Goal: Transaction & Acquisition: Purchase product/service

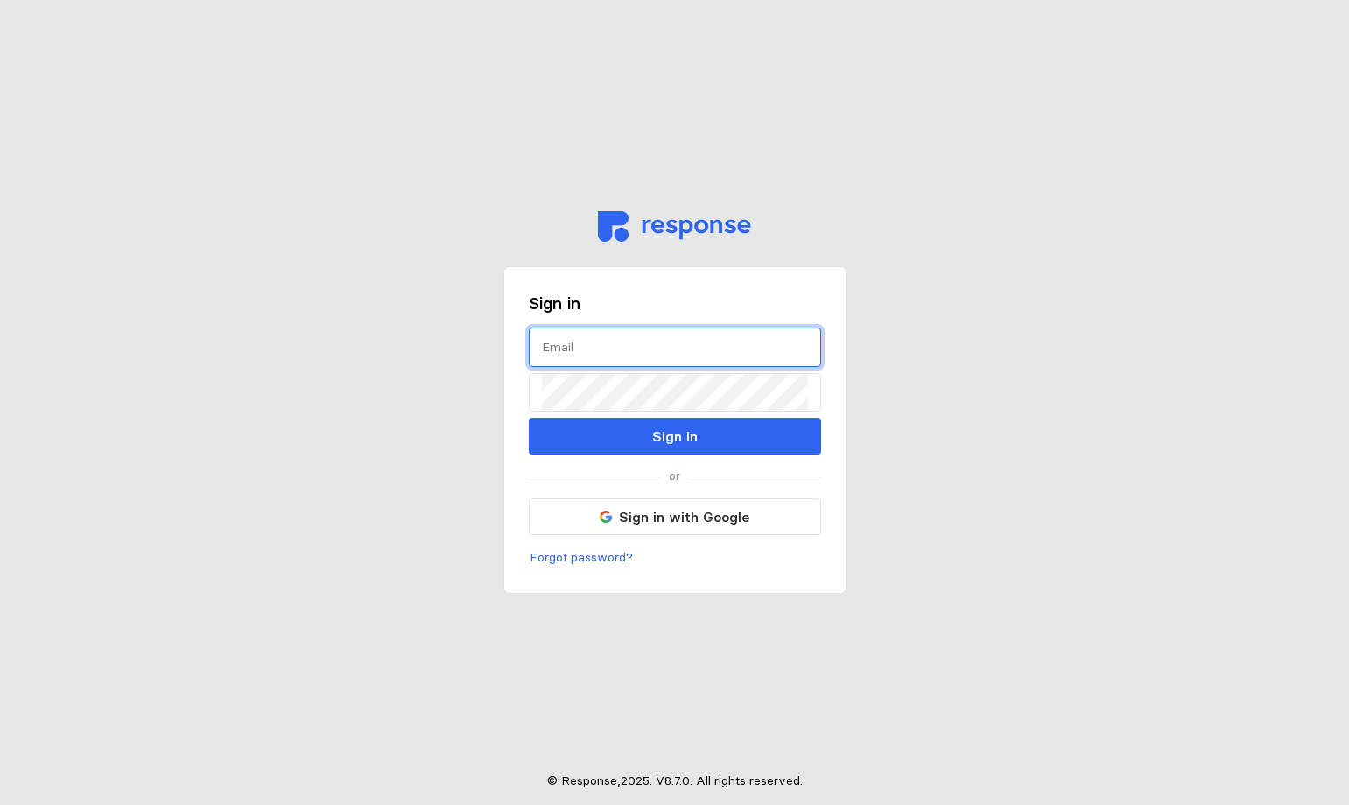
click at [568, 360] on input "text" at bounding box center [675, 347] width 266 height 38
type input "z"
click at [689, 341] on input "zellea@wsinc.cokm" at bounding box center [675, 347] width 266 height 38
type input "[EMAIL_ADDRESS][DOMAIN_NAME]"
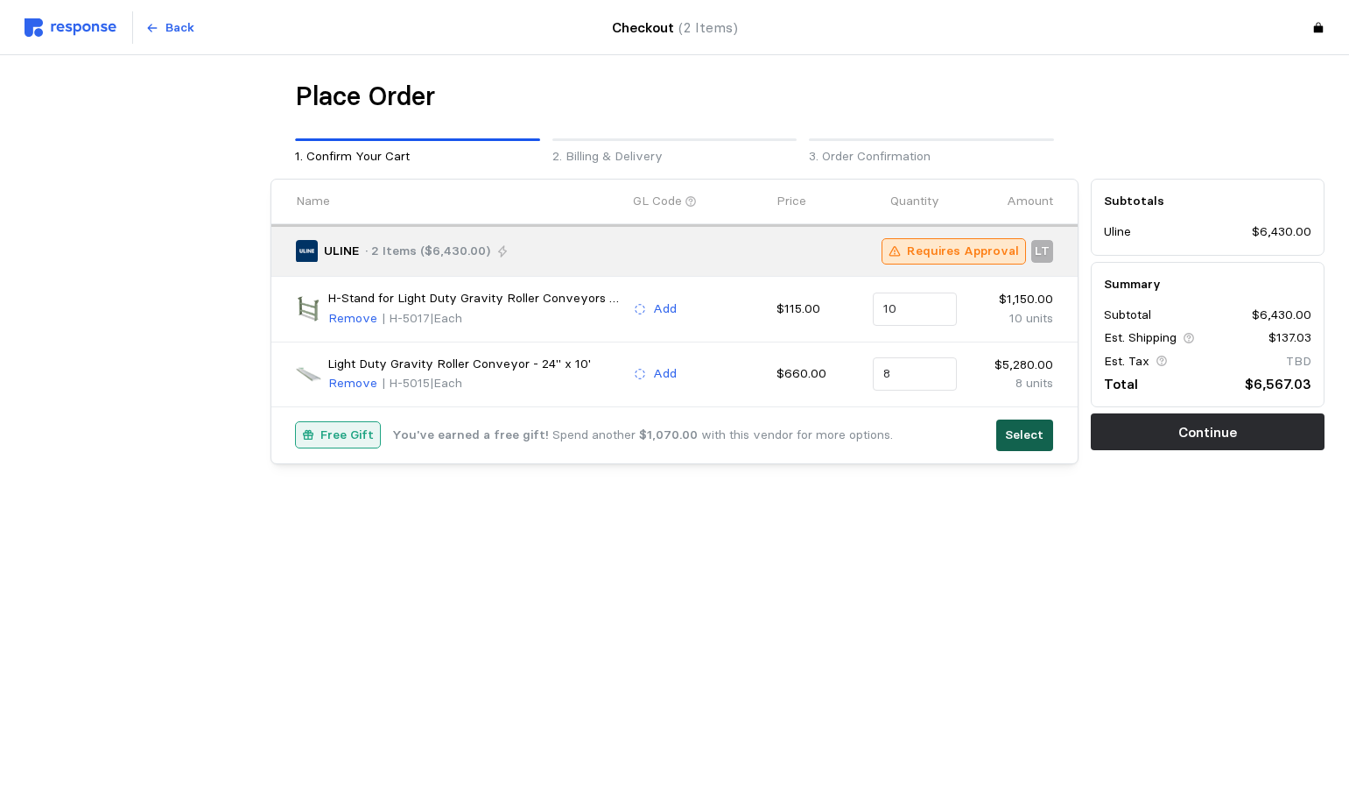
click at [1030, 432] on p "Select" at bounding box center [1024, 434] width 39 height 19
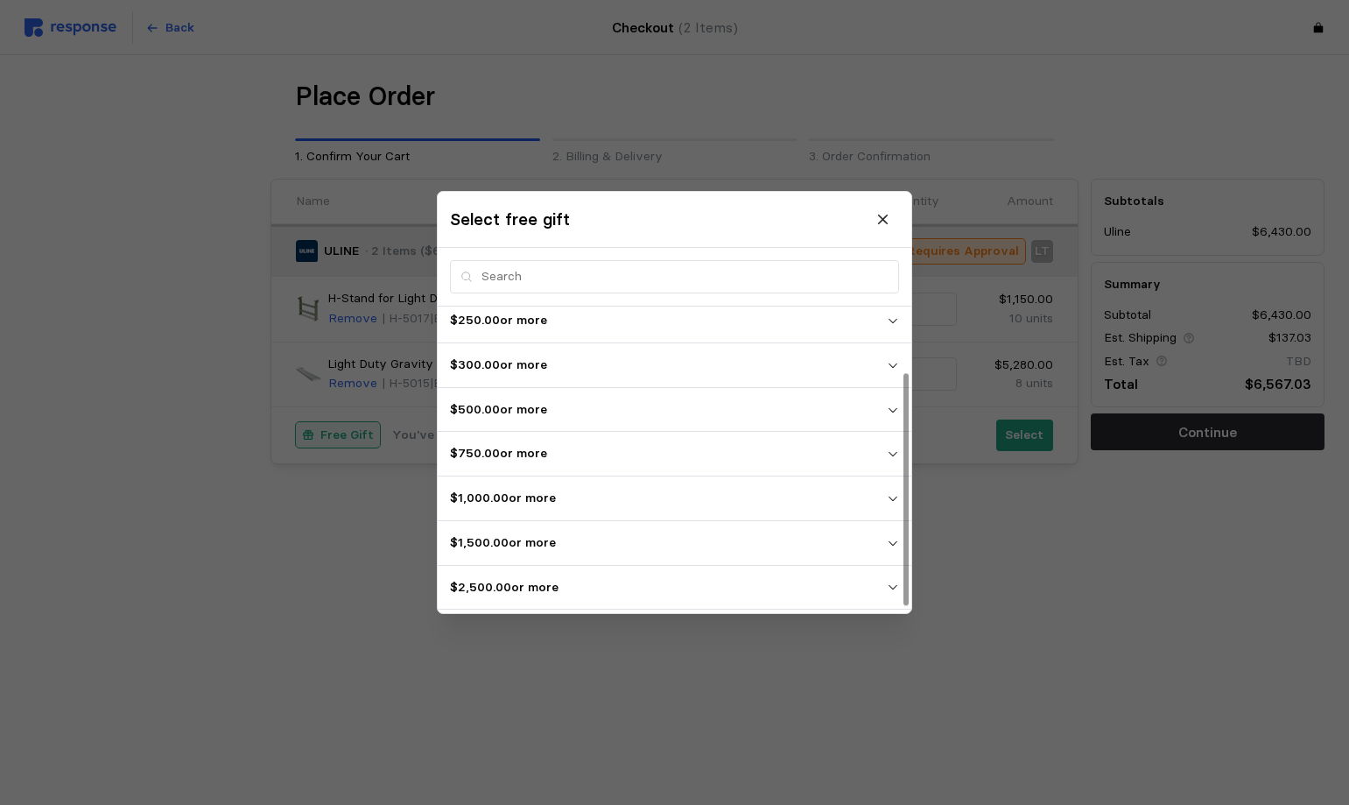
scroll to position [93, 0]
click at [896, 591] on icon "button" at bounding box center [893, 590] width 12 height 12
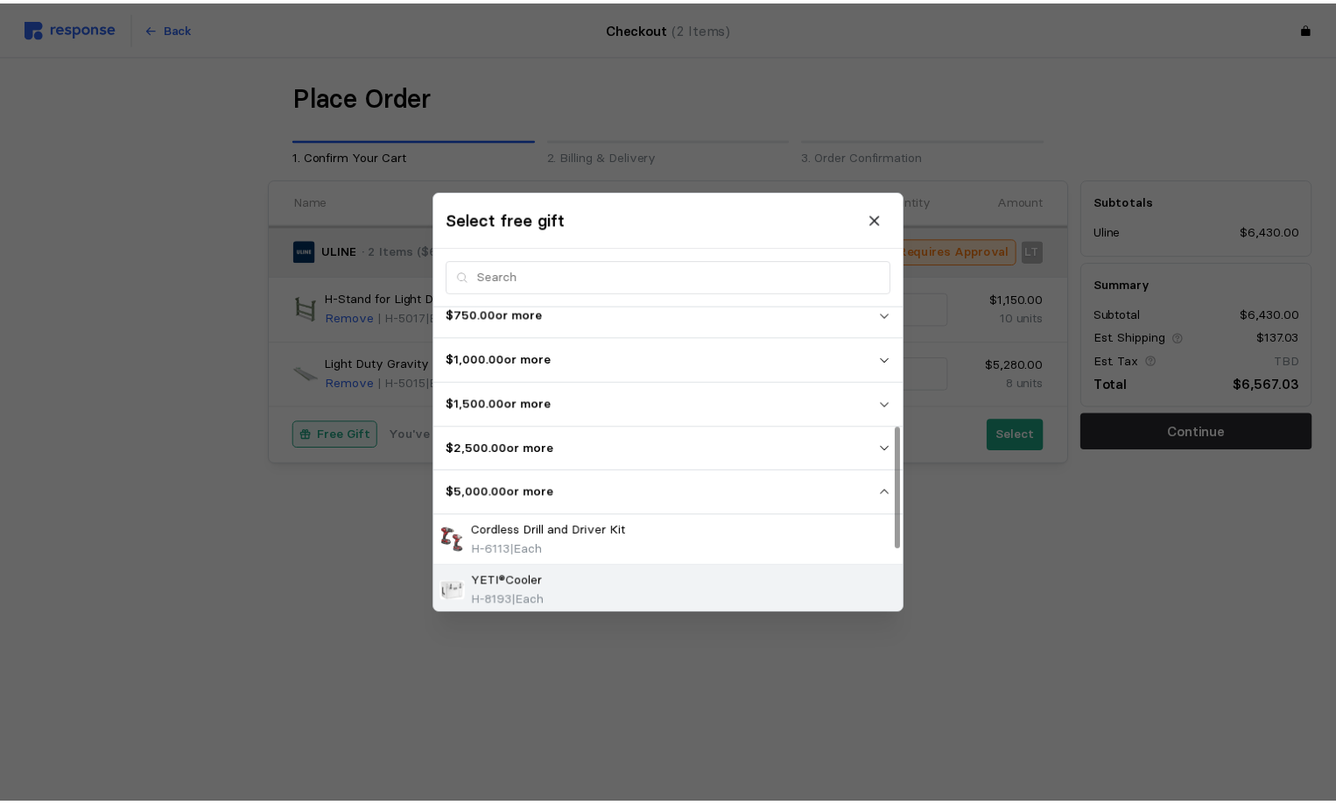
scroll to position [188, 0]
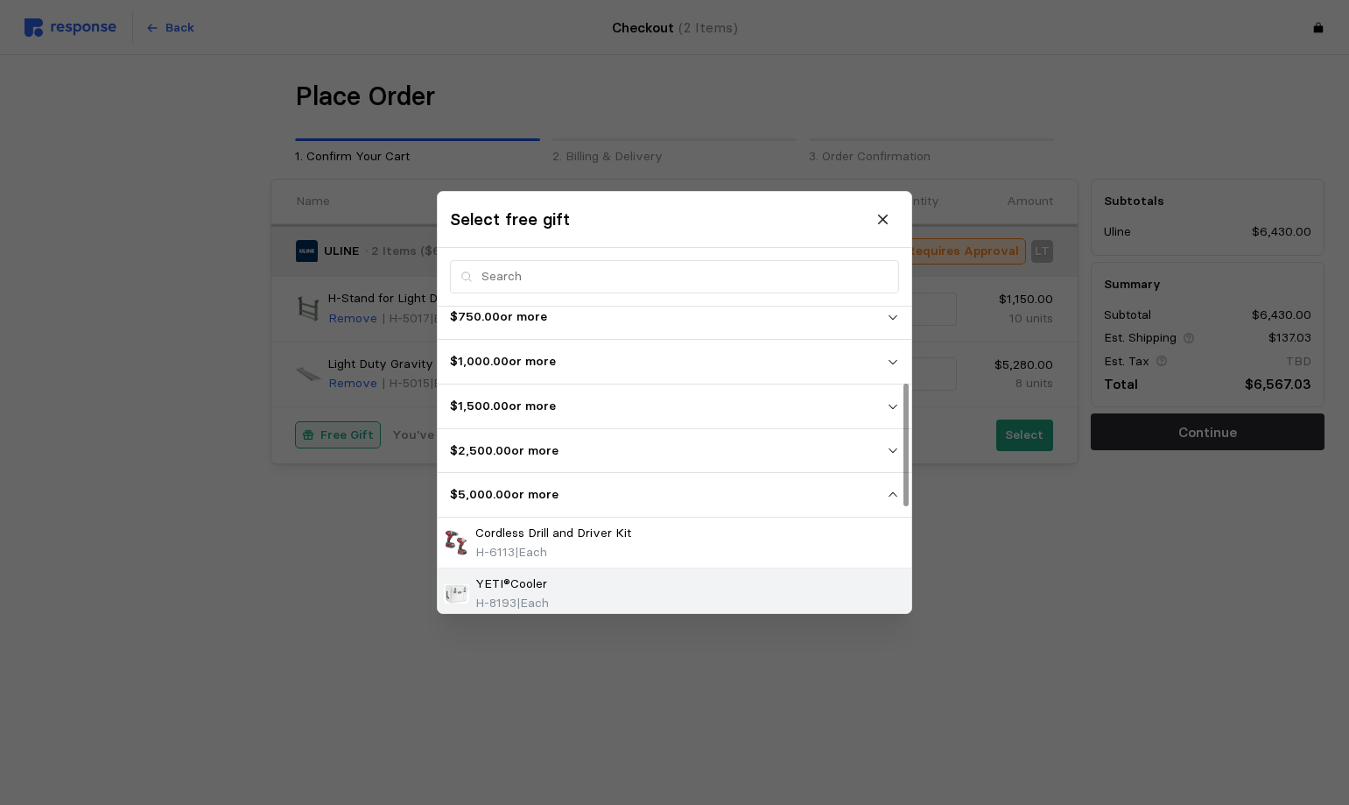
click at [624, 537] on p "Cordless Drill and Driver Kit" at bounding box center [553, 532] width 156 height 19
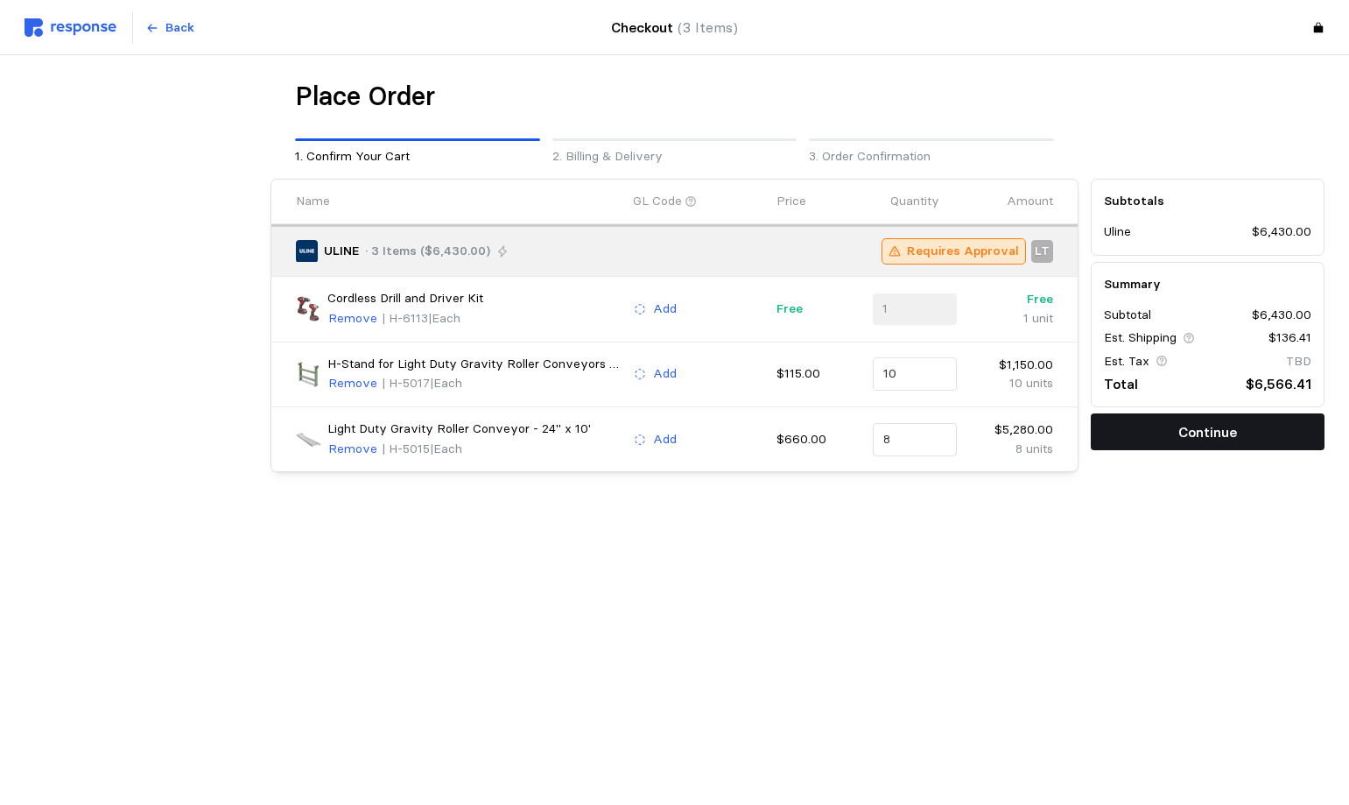
click at [1189, 439] on p "Continue" at bounding box center [1207, 432] width 59 height 22
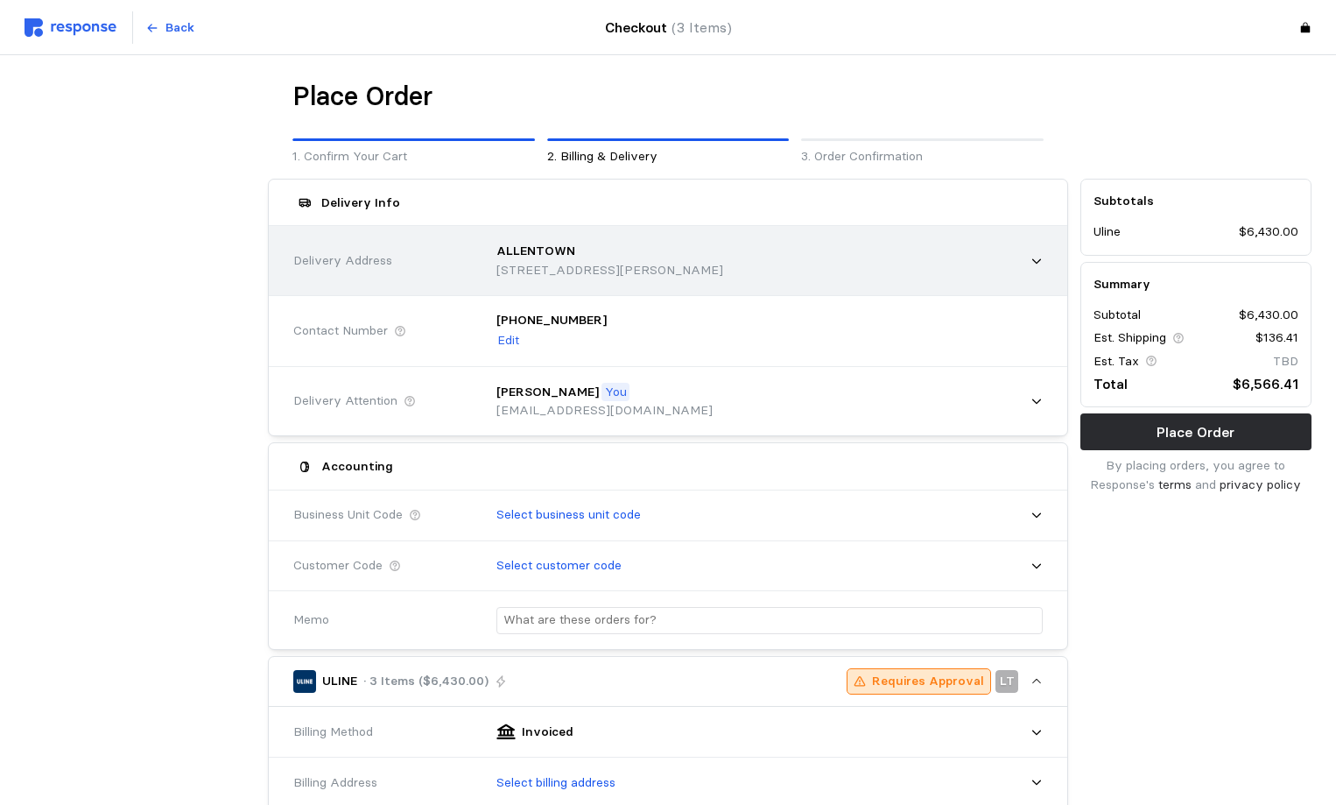
click at [1043, 252] on div "ALLENTOWN [STREET_ADDRESS][PERSON_NAME]" at bounding box center [763, 260] width 571 height 74
click at [1039, 259] on icon at bounding box center [1036, 260] width 9 height 5
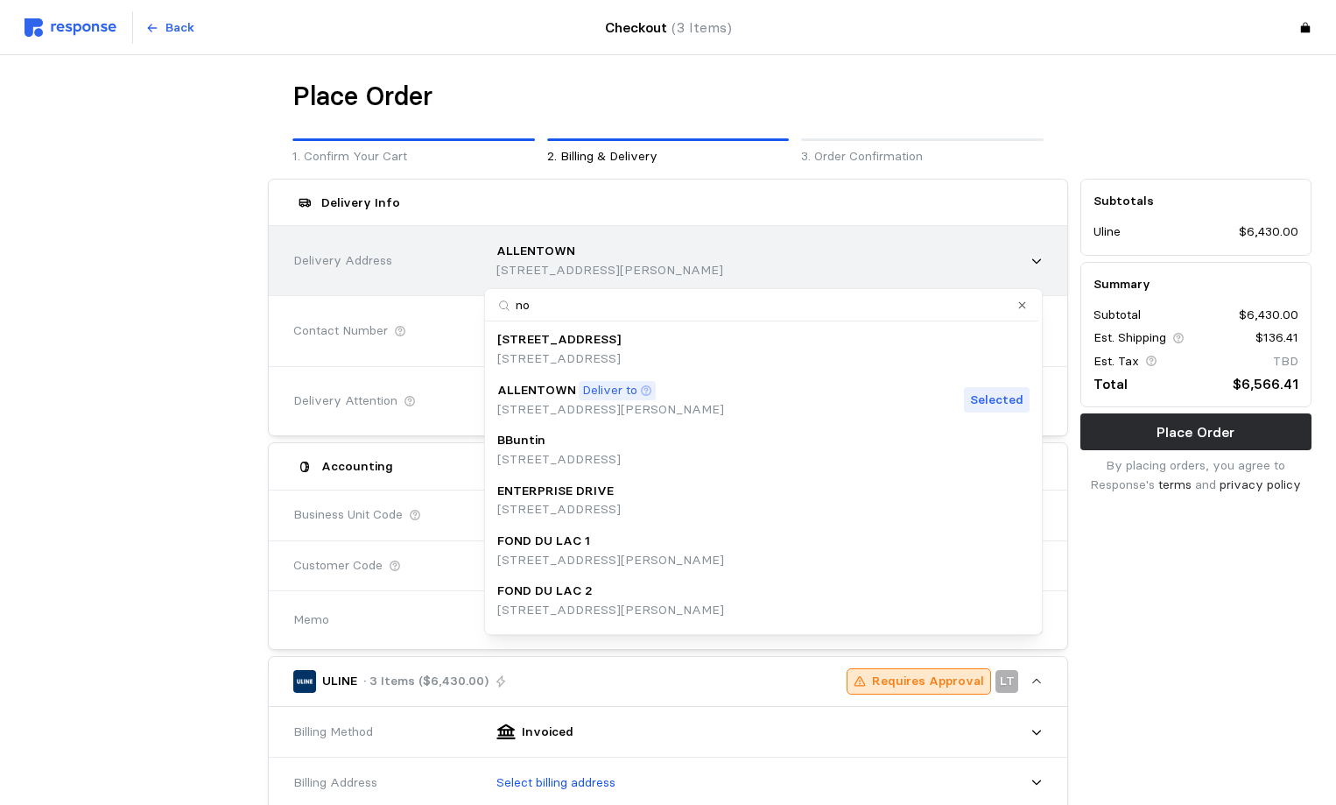
type input "nor"
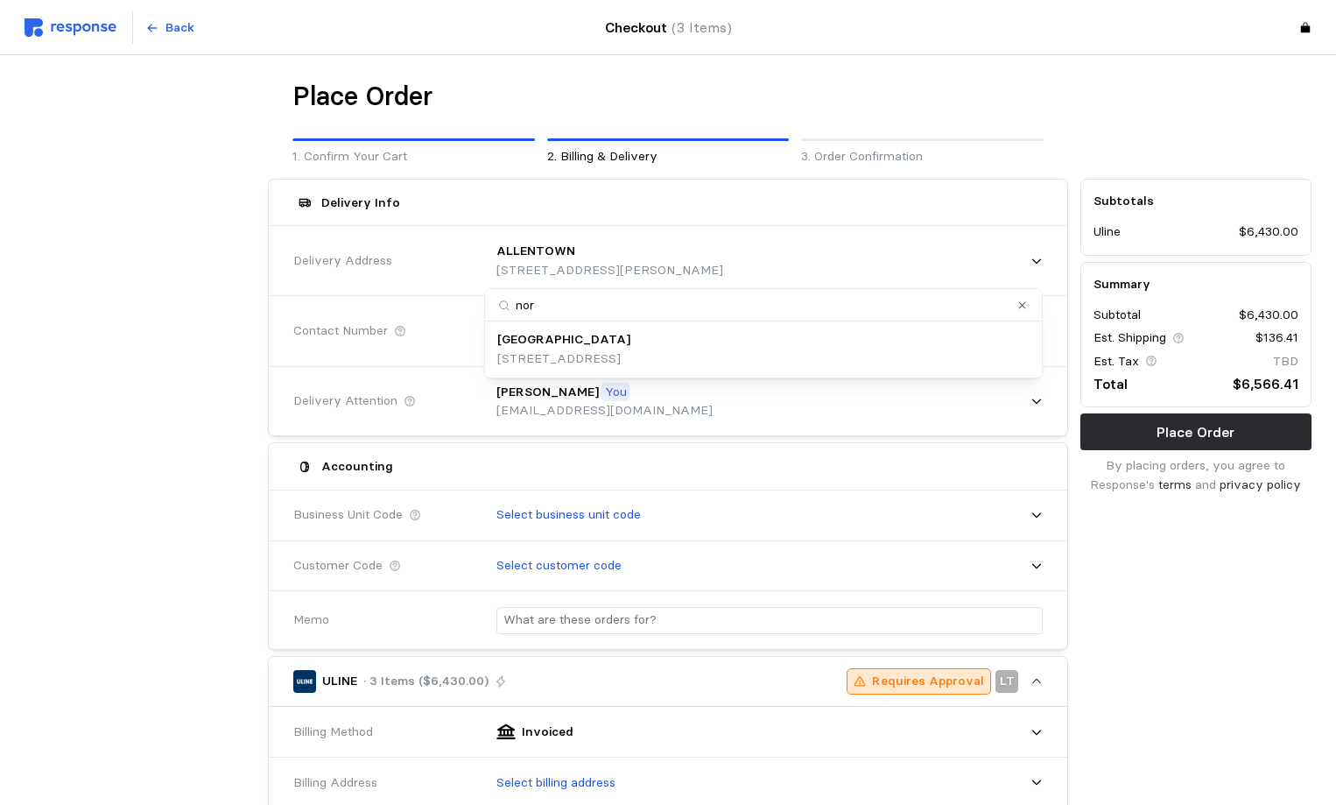
click at [571, 353] on p "[STREET_ADDRESS]" at bounding box center [563, 358] width 133 height 19
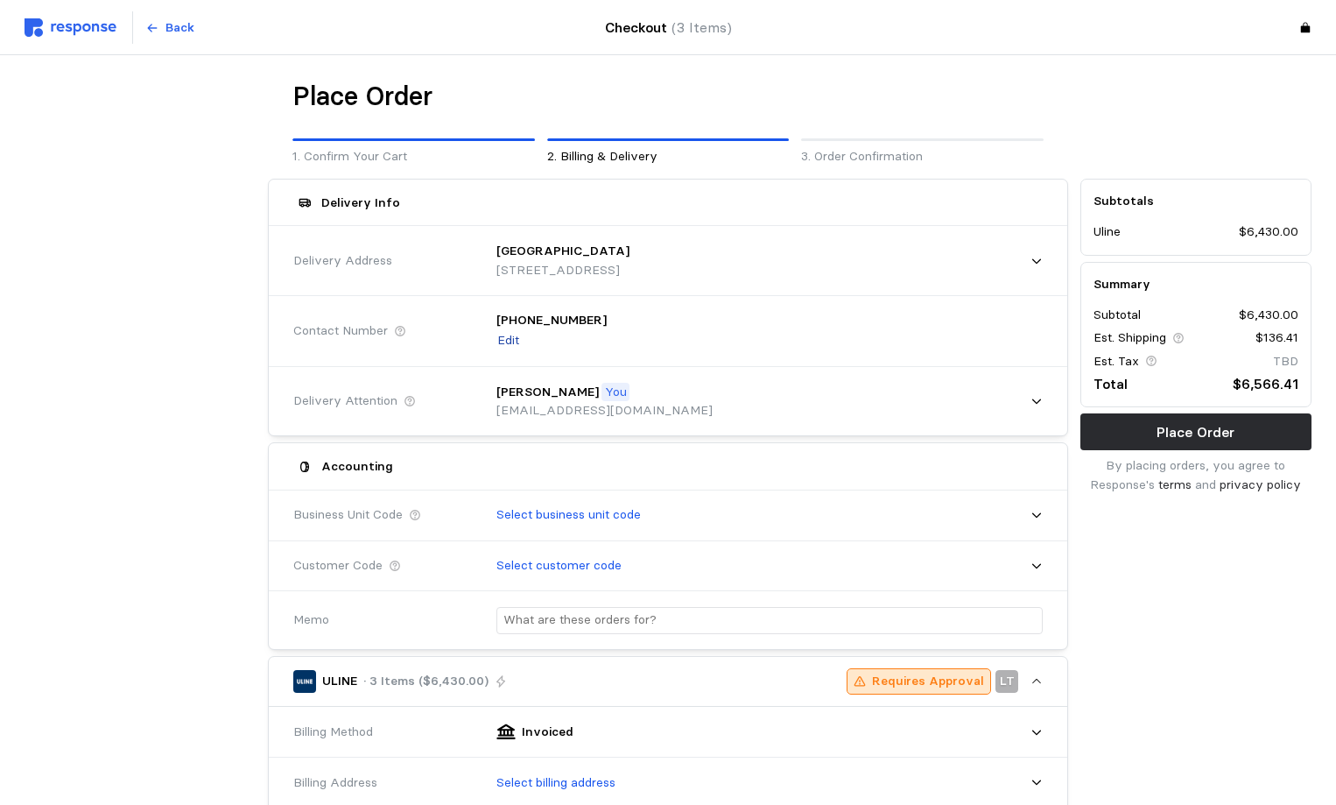
click at [503, 342] on p "Edit" at bounding box center [508, 340] width 22 height 19
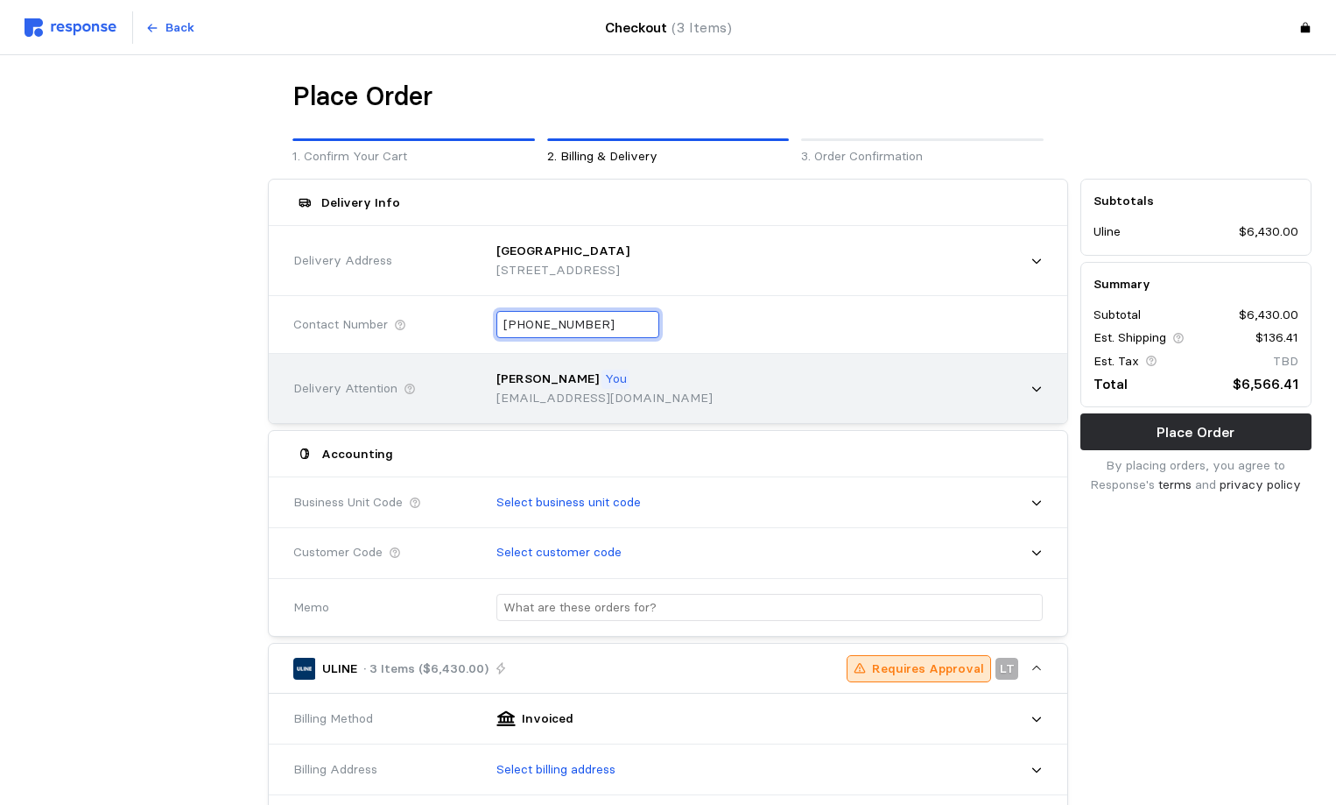
drag, startPoint x: 614, startPoint y: 328, endPoint x: 454, endPoint y: 352, distance: 161.1
click at [462, 345] on div "Contact Number [PHONE_NUMBER]" at bounding box center [668, 324] width 762 height 64
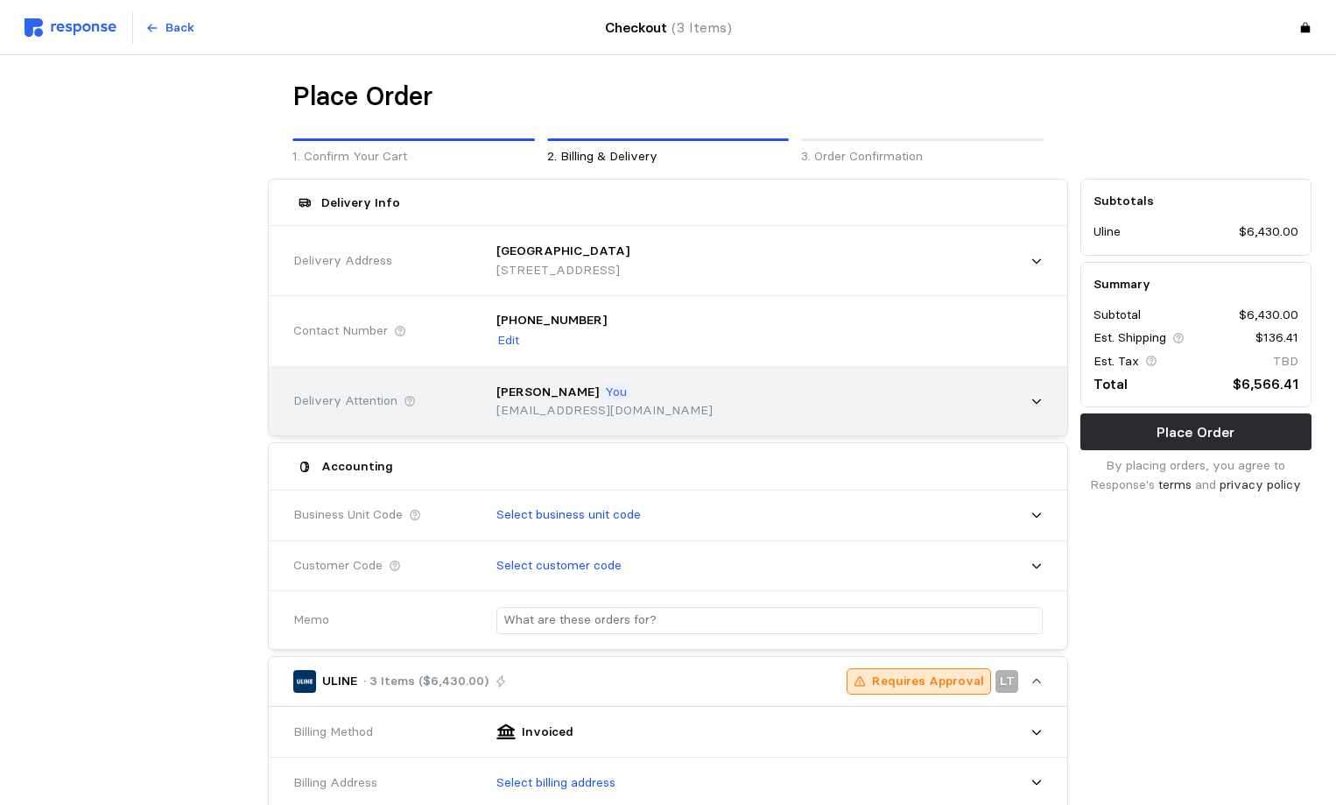
click at [654, 370] on div "[PERSON_NAME] You [EMAIL_ADDRESS][DOMAIN_NAME]" at bounding box center [763, 401] width 559 height 62
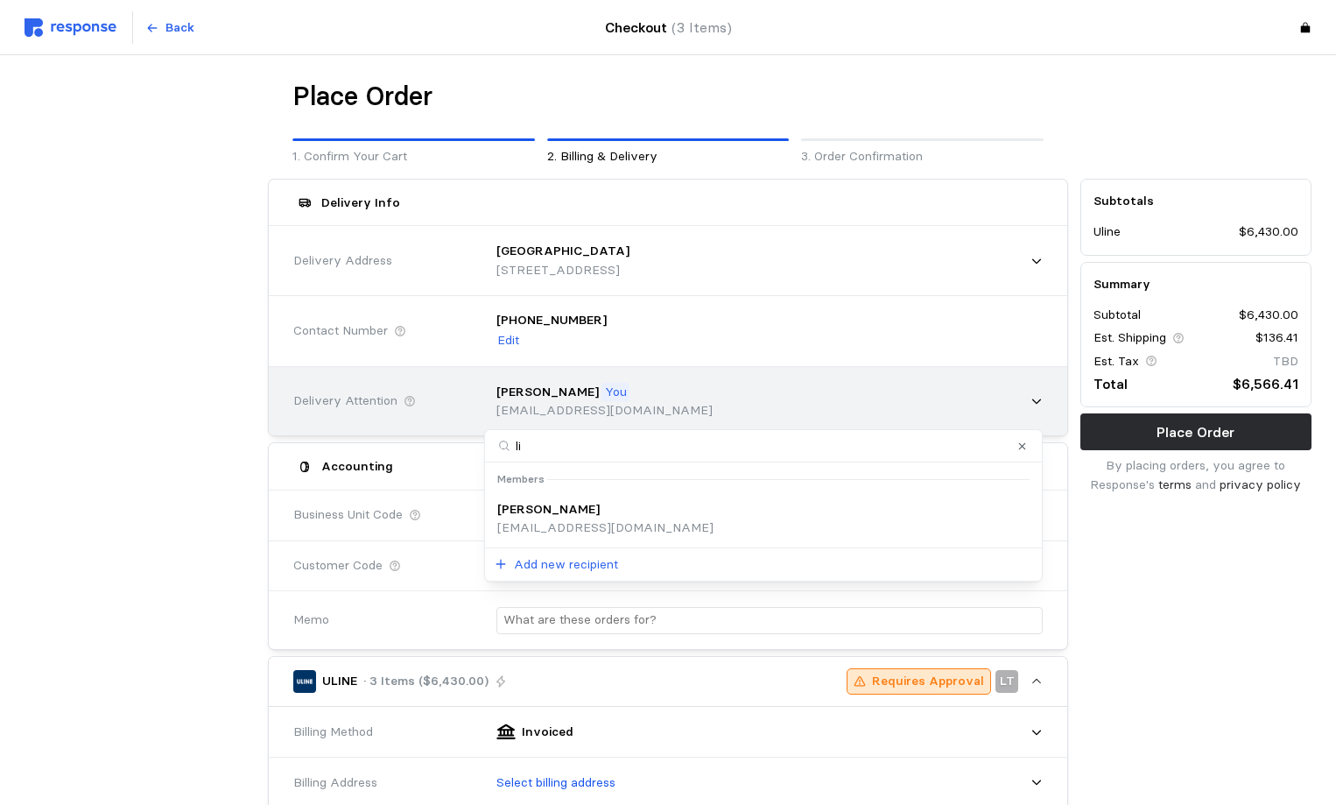
type input "l"
type input "bryo"
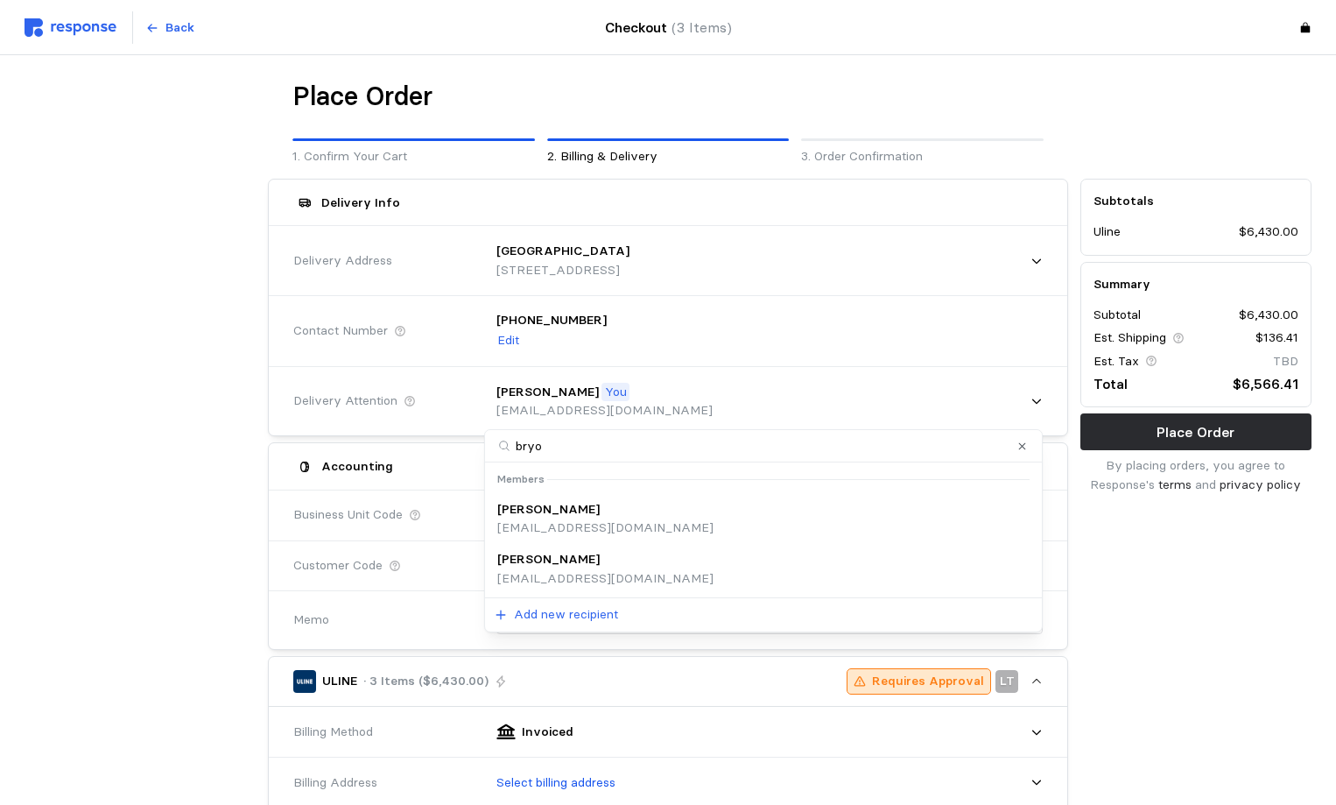
click at [563, 575] on p "[EMAIL_ADDRESS][DOMAIN_NAME]" at bounding box center [605, 578] width 216 height 19
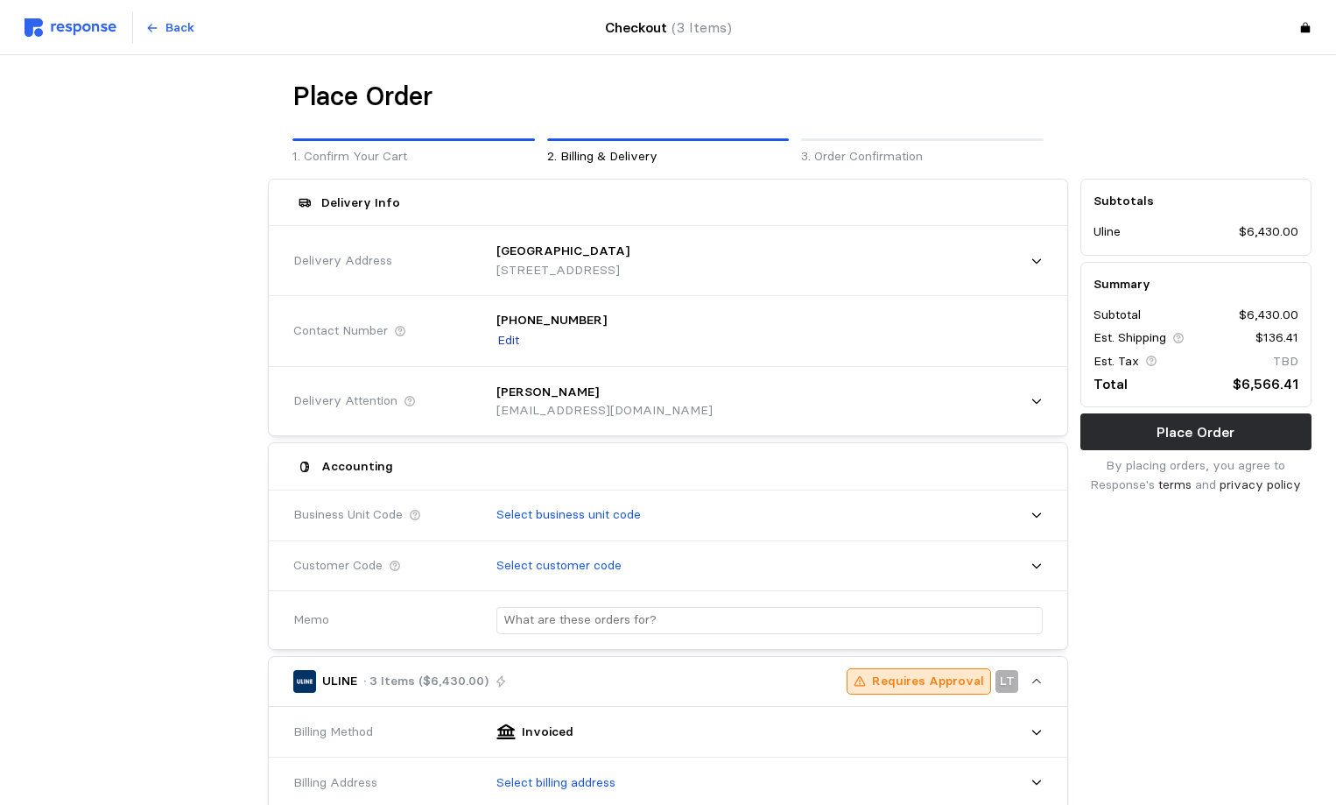
click at [509, 337] on p "Edit" at bounding box center [508, 340] width 22 height 19
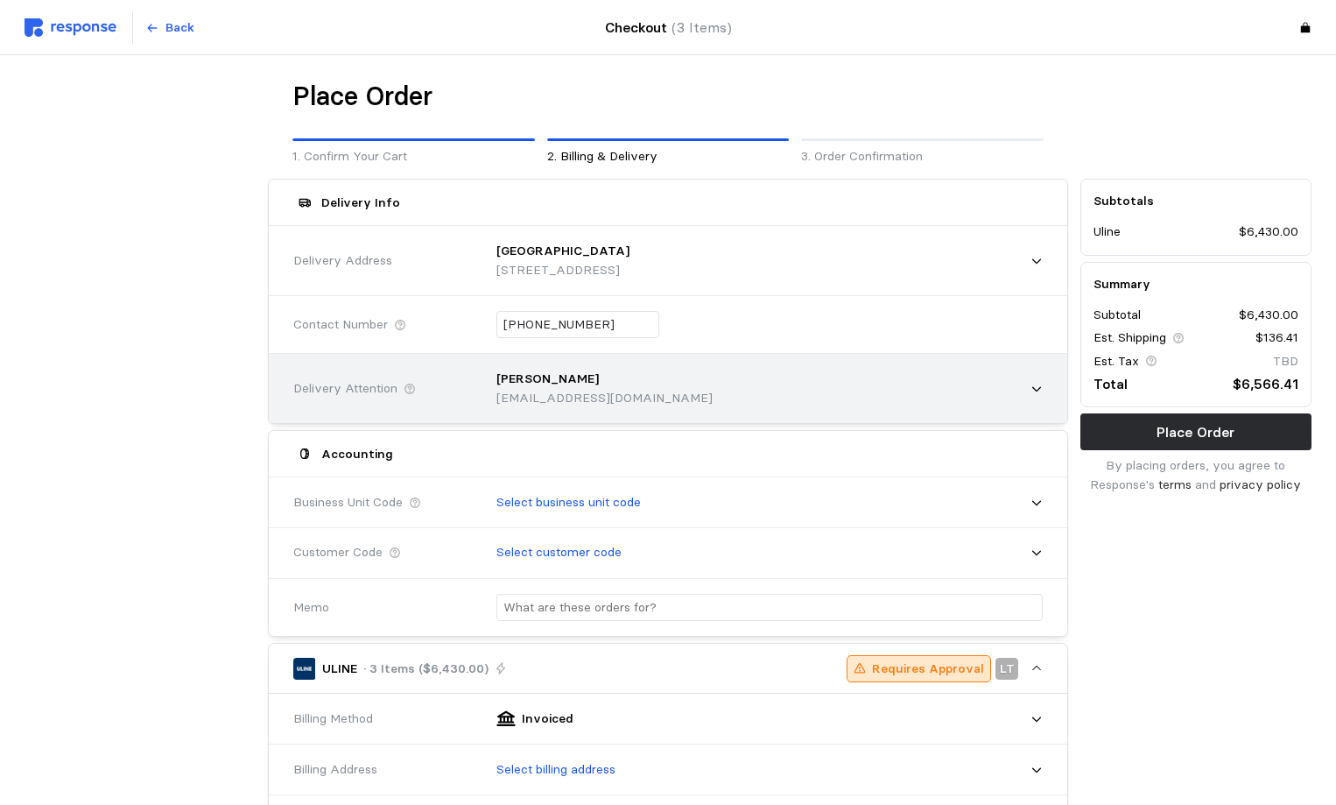
click at [726, 387] on div "[PERSON_NAME] [EMAIL_ADDRESS][DOMAIN_NAME]" at bounding box center [763, 388] width 559 height 62
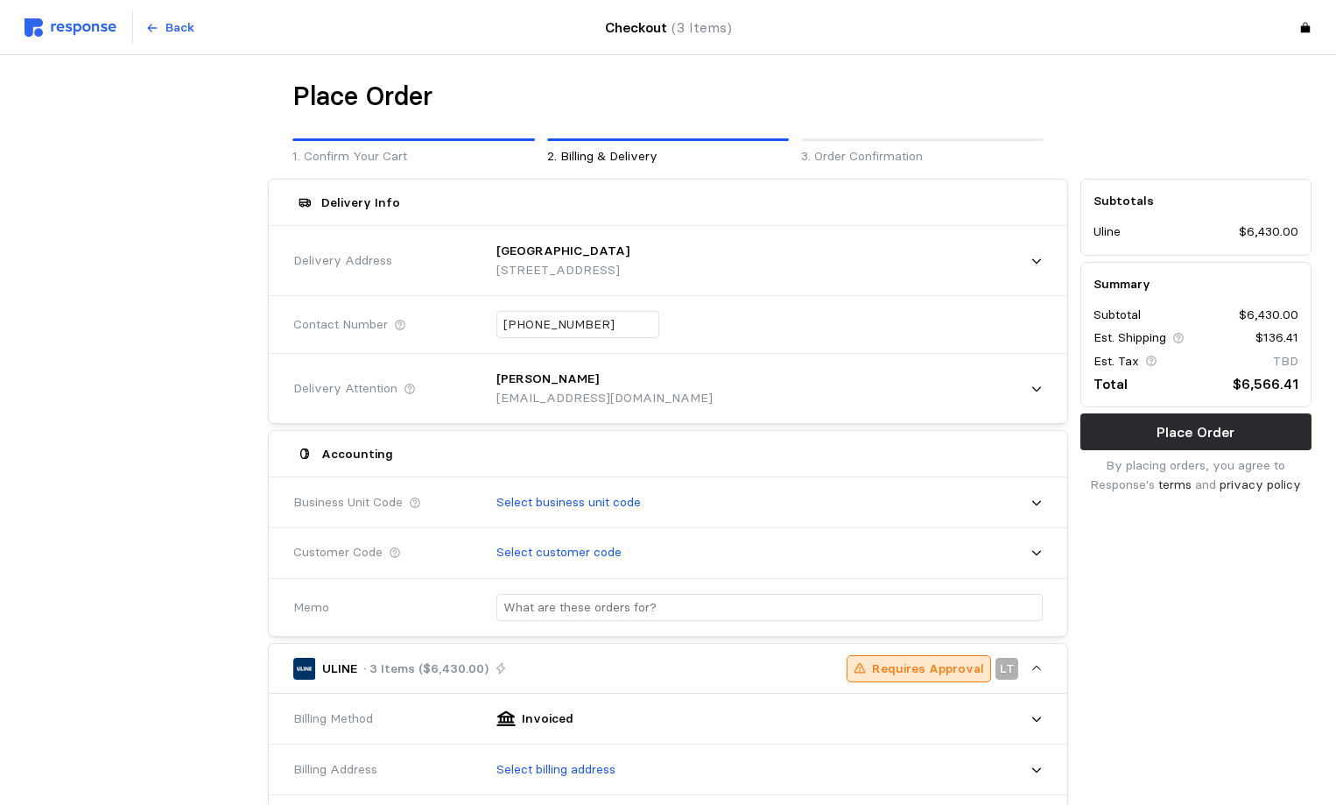
click at [834, 314] on div "[PHONE_NUMBER]" at bounding box center [763, 325] width 559 height 52
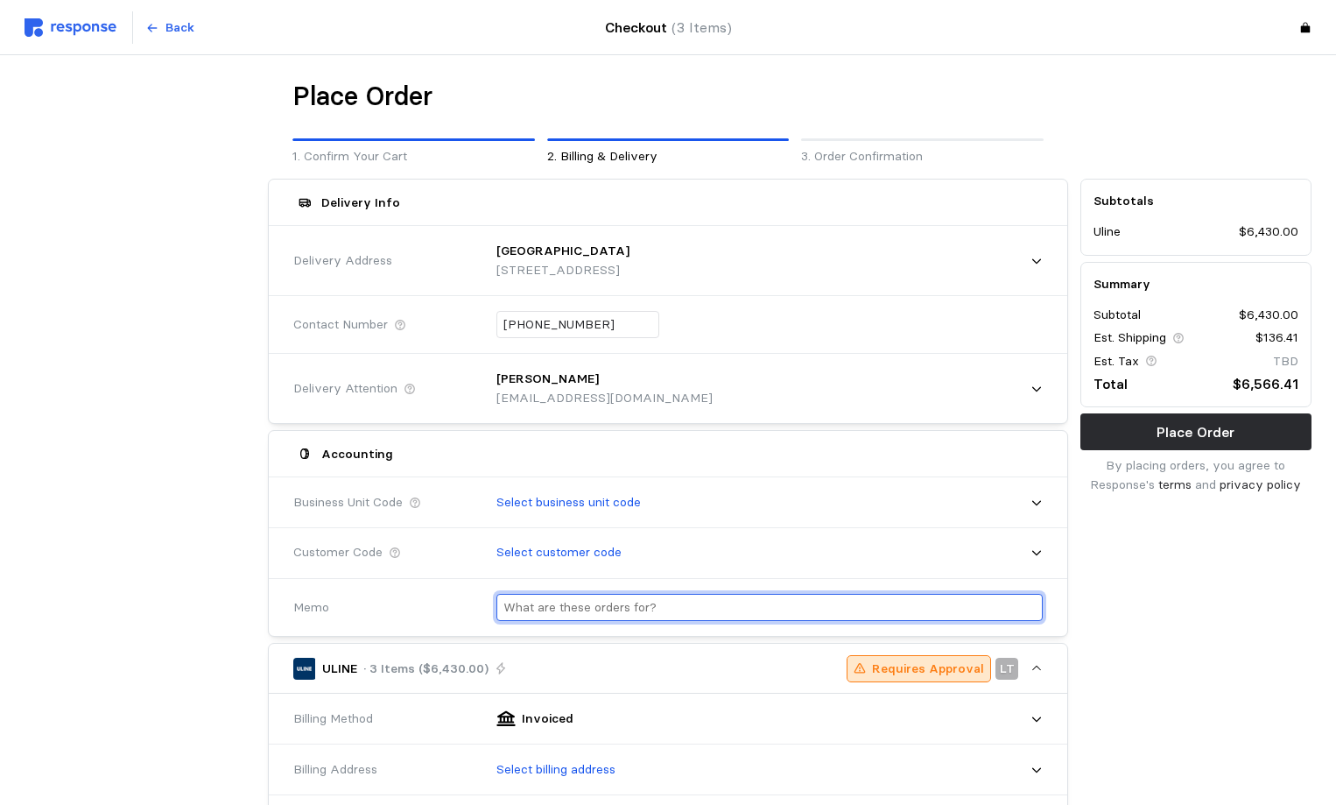
click at [576, 607] on input "text" at bounding box center [769, 606] width 532 height 25
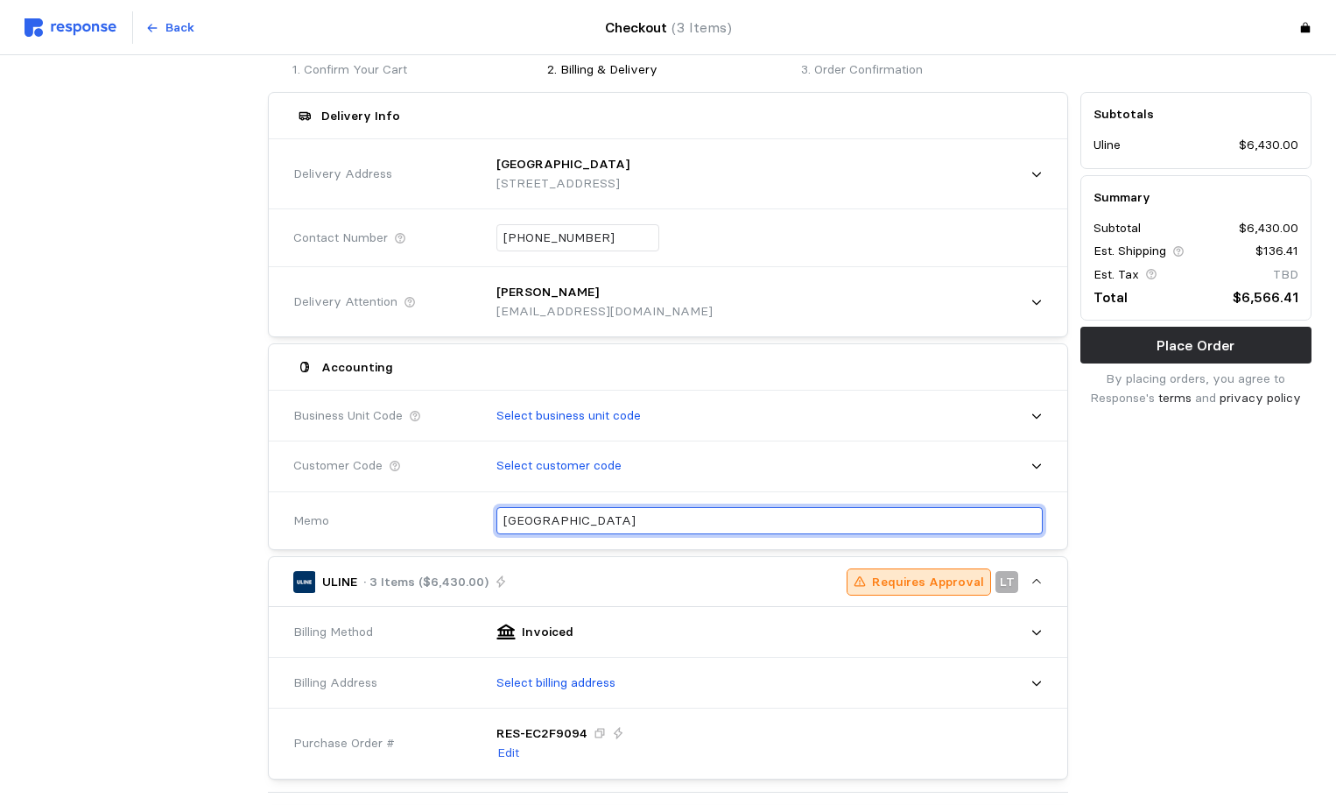
scroll to position [88, 0]
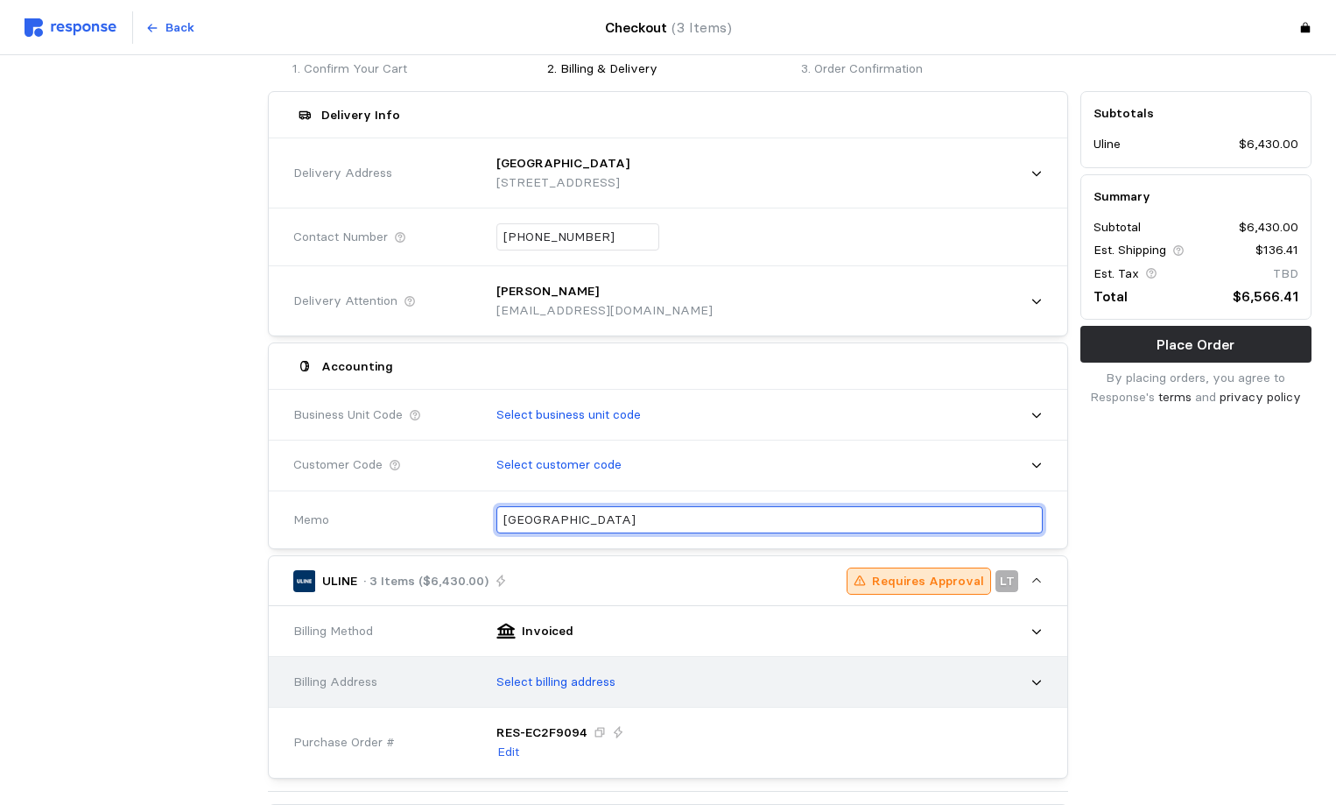
type input "[GEOGRAPHIC_DATA]"
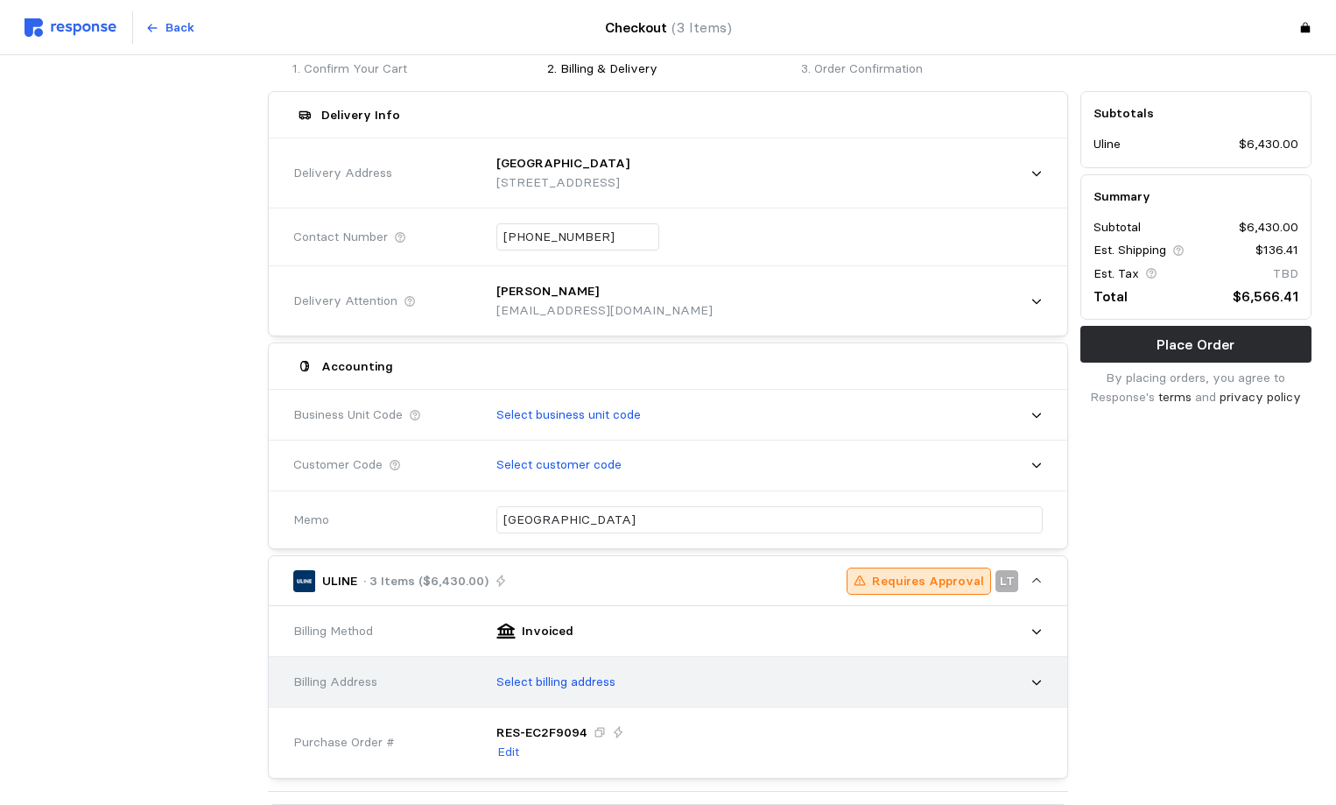
click at [574, 685] on p "Select billing address" at bounding box center [555, 681] width 119 height 19
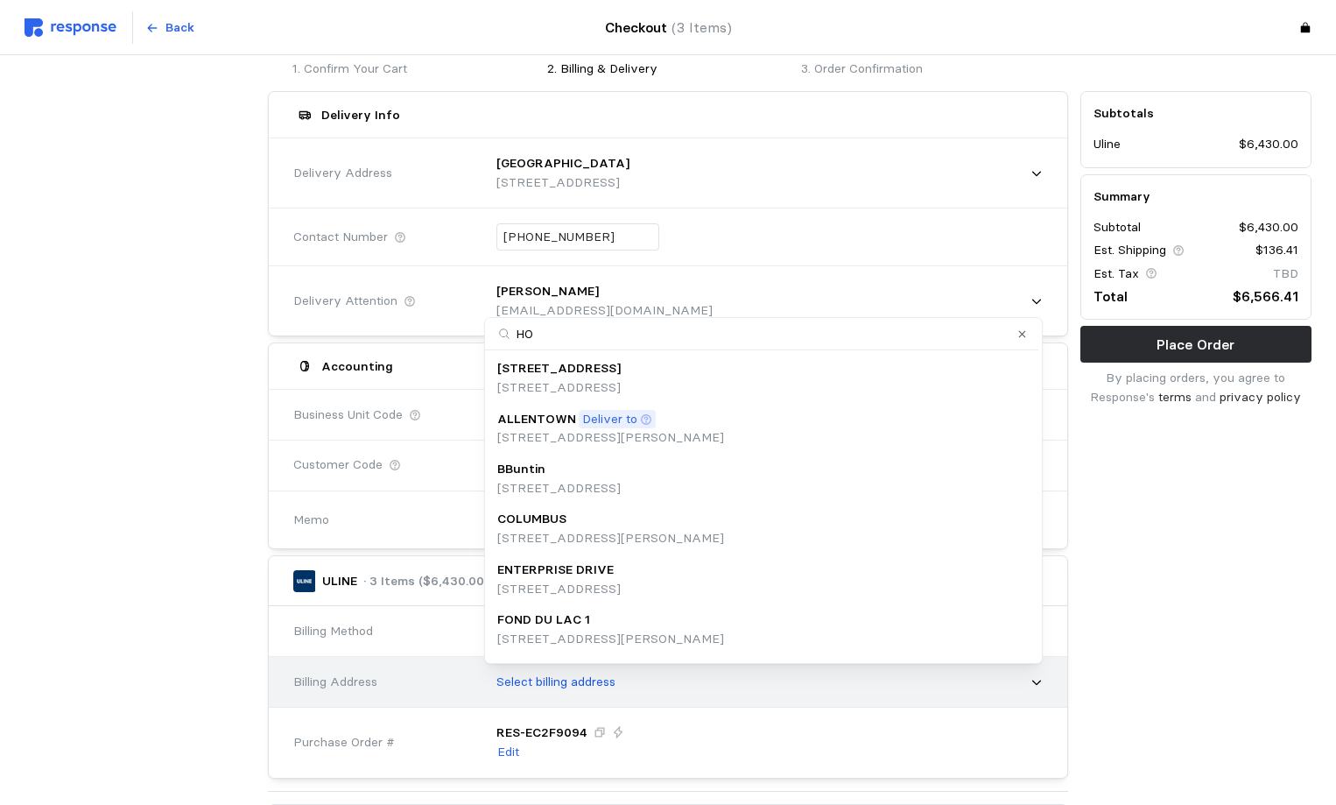
type input "HOM"
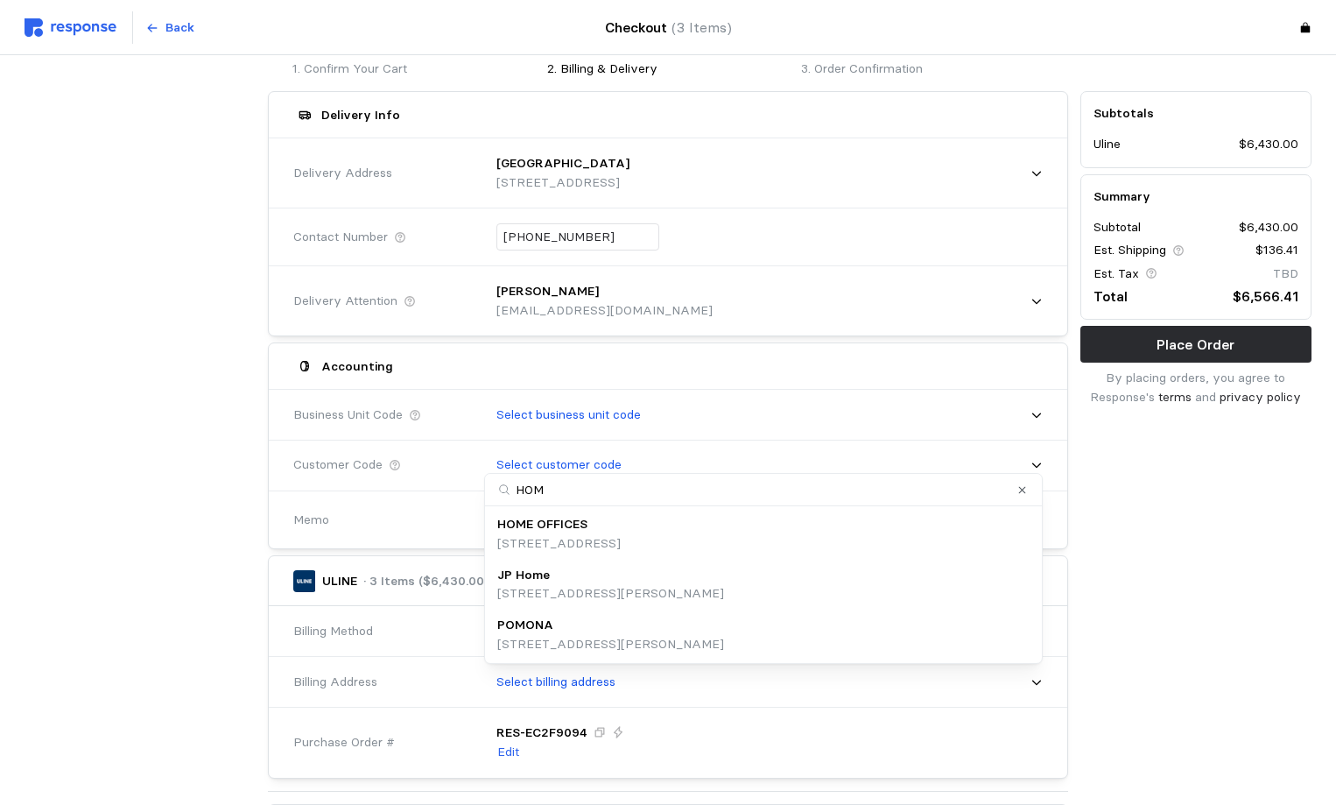
click at [576, 545] on p "[STREET_ADDRESS]" at bounding box center [558, 543] width 123 height 19
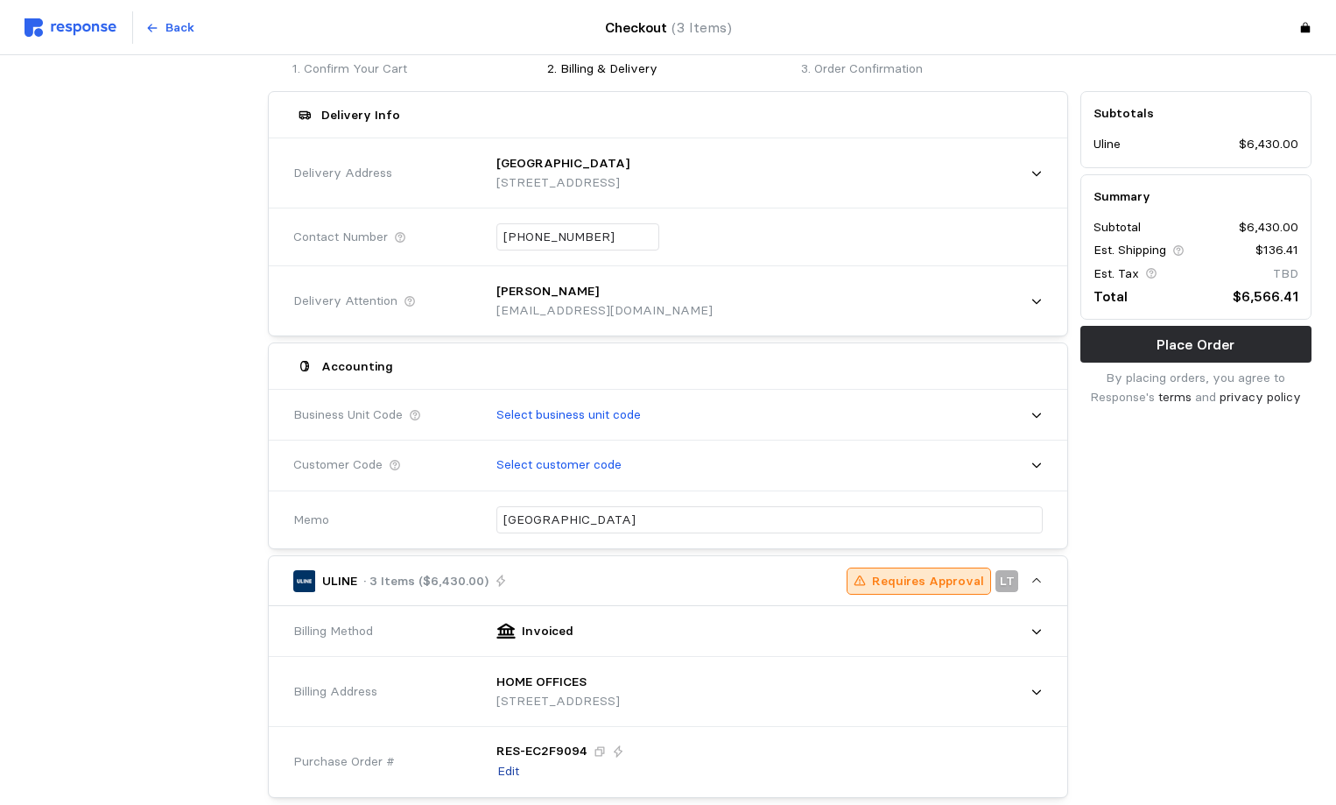
click at [506, 773] on p "Edit" at bounding box center [508, 771] width 22 height 19
drag, startPoint x: 595, startPoint y: 754, endPoint x: 416, endPoint y: 757, distance: 179.5
click at [416, 757] on div "Purchase Order # RES- EC2F9094" at bounding box center [668, 755] width 762 height 64
type input "100625NORTH"
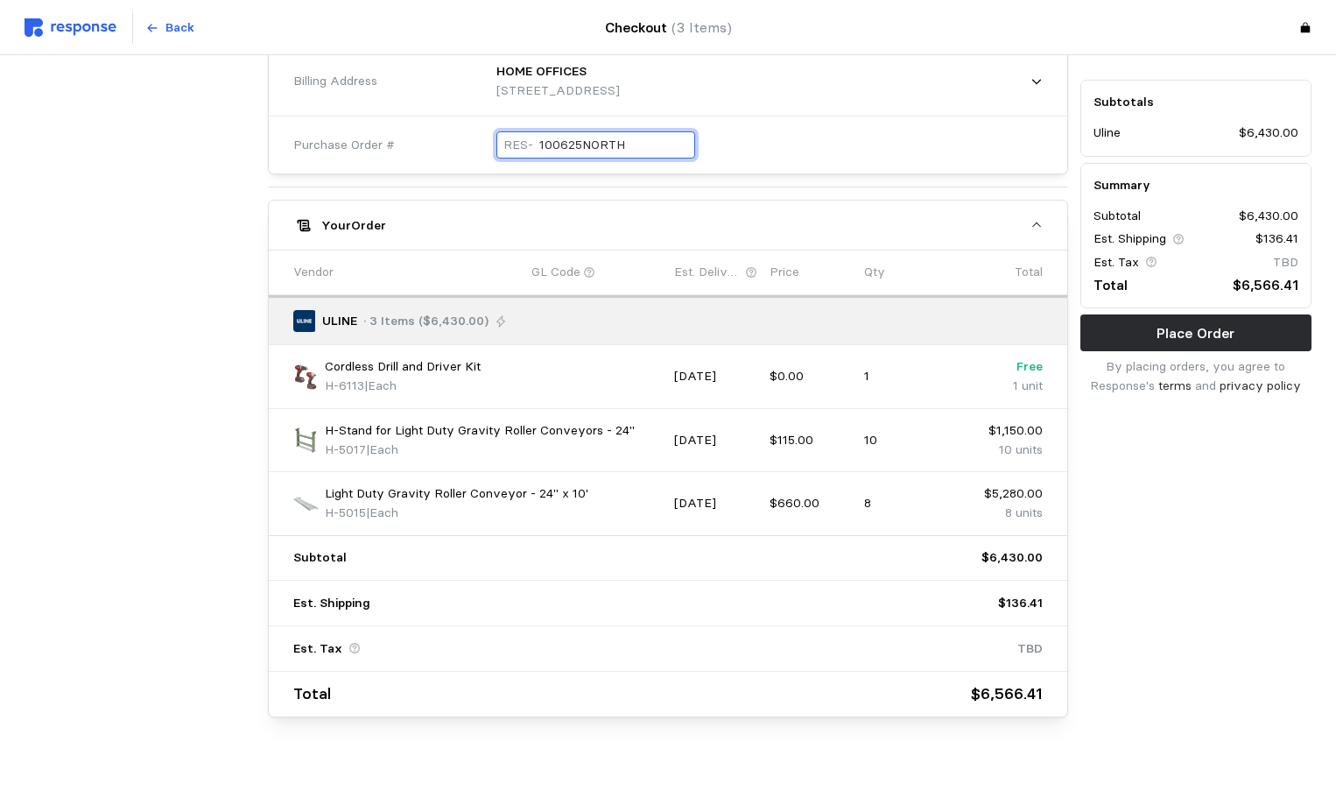
scroll to position [708, 0]
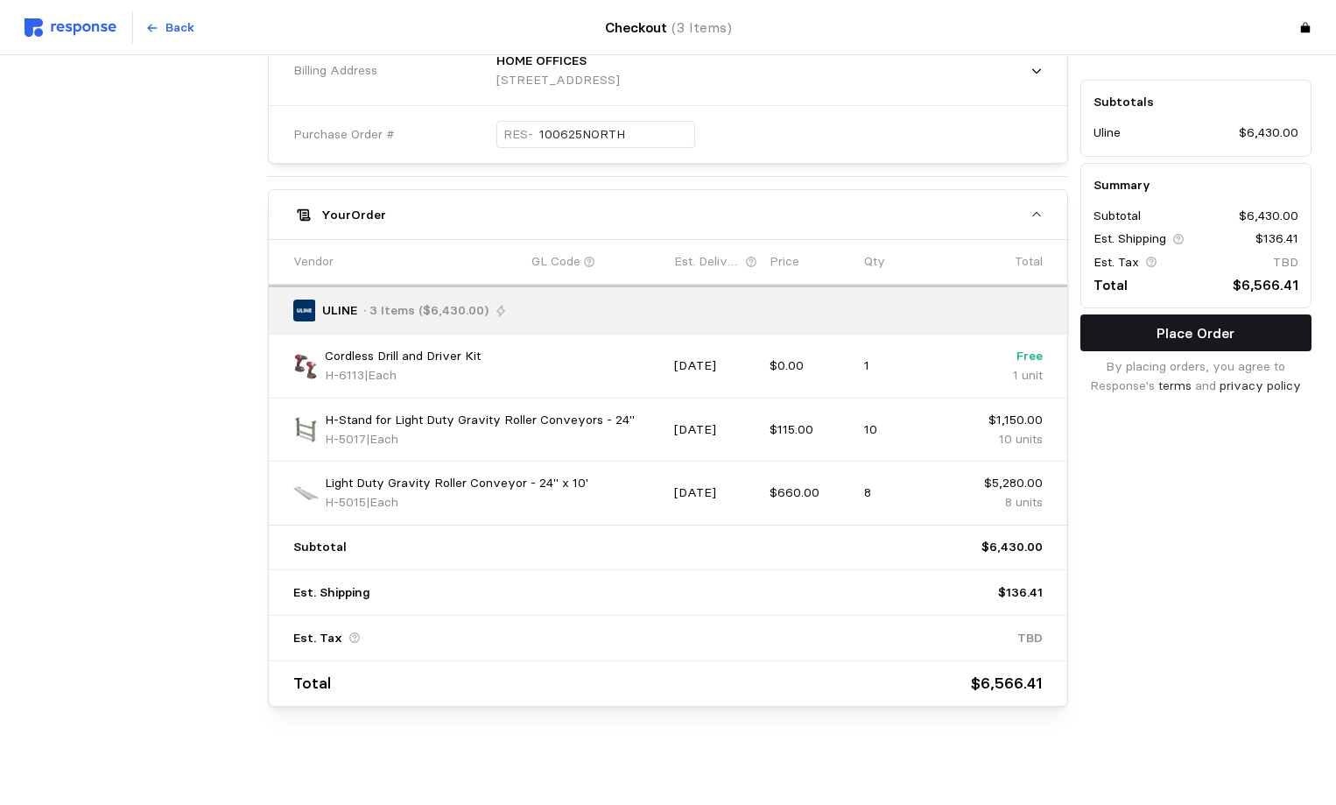
click at [1213, 334] on p "Place Order" at bounding box center [1195, 333] width 78 height 22
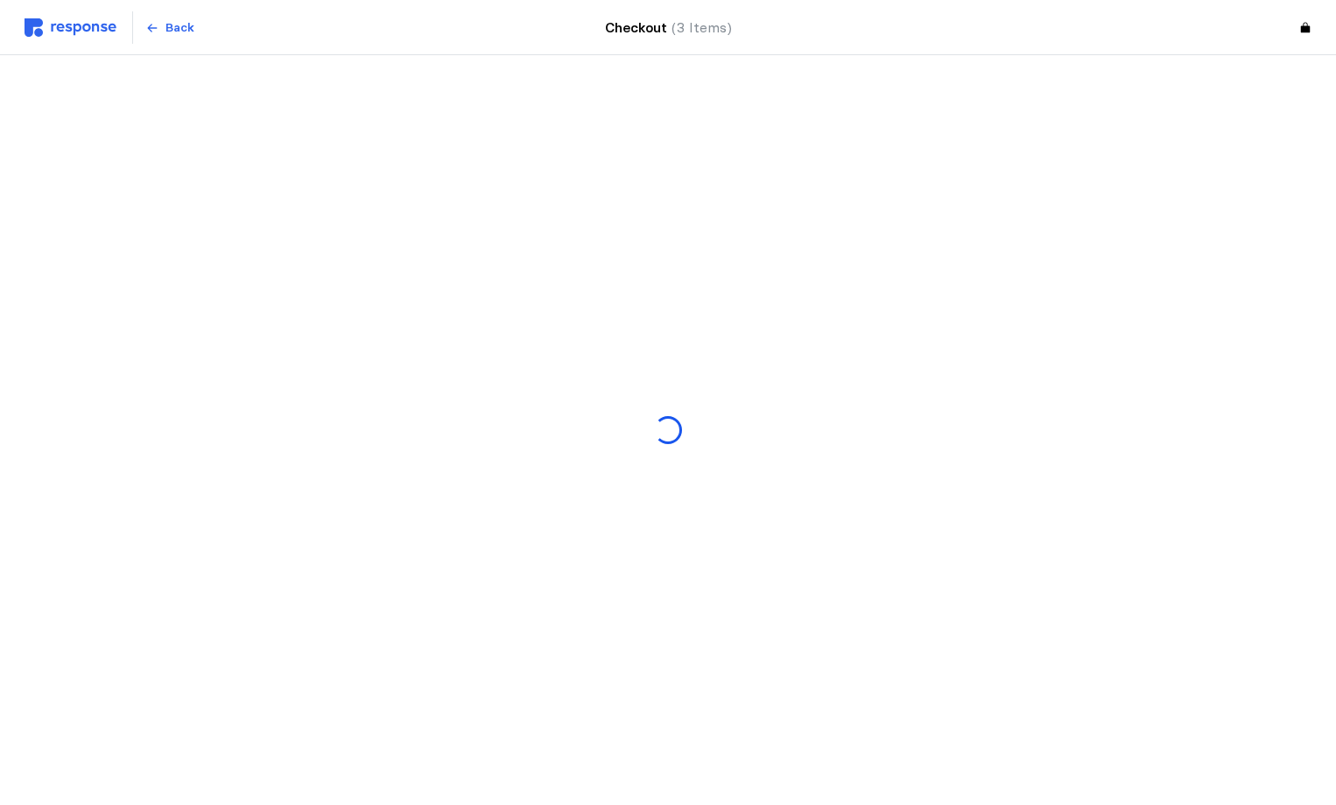
scroll to position [0, 0]
